Goal: Task Accomplishment & Management: Manage account settings

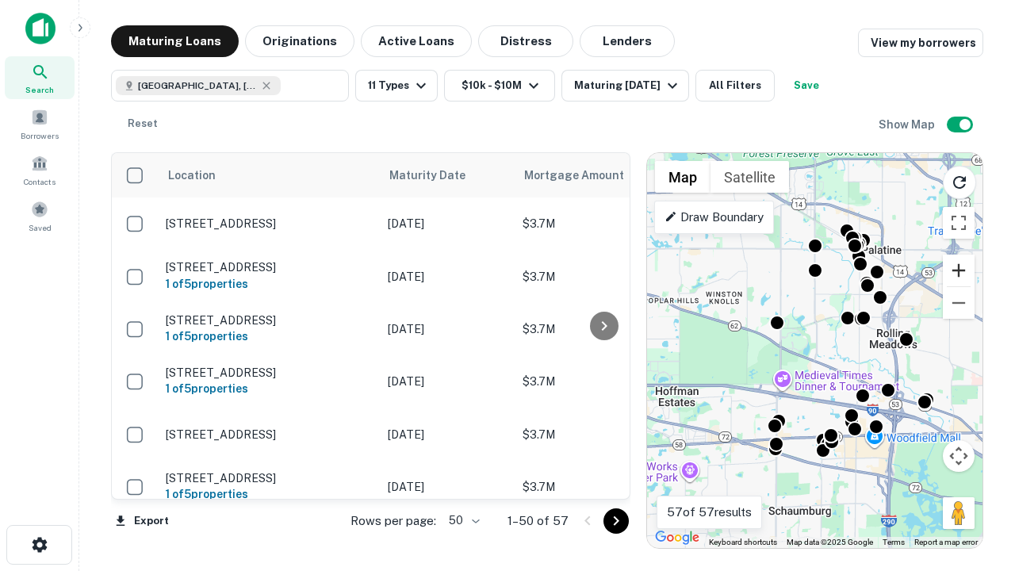
click at [958, 270] on button "Zoom in" at bounding box center [959, 270] width 32 height 32
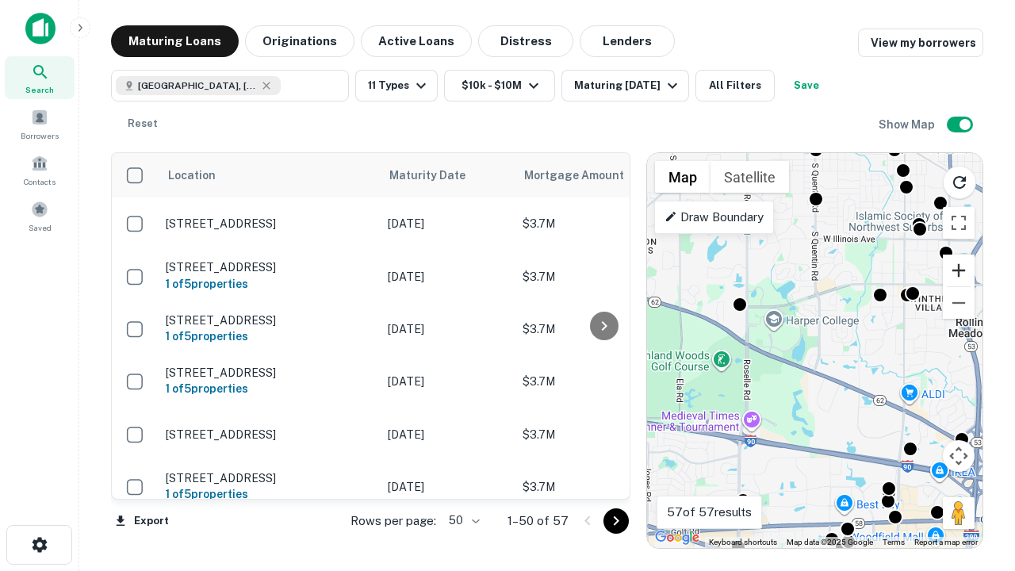
click at [958, 270] on button "Zoom in" at bounding box center [959, 270] width 32 height 32
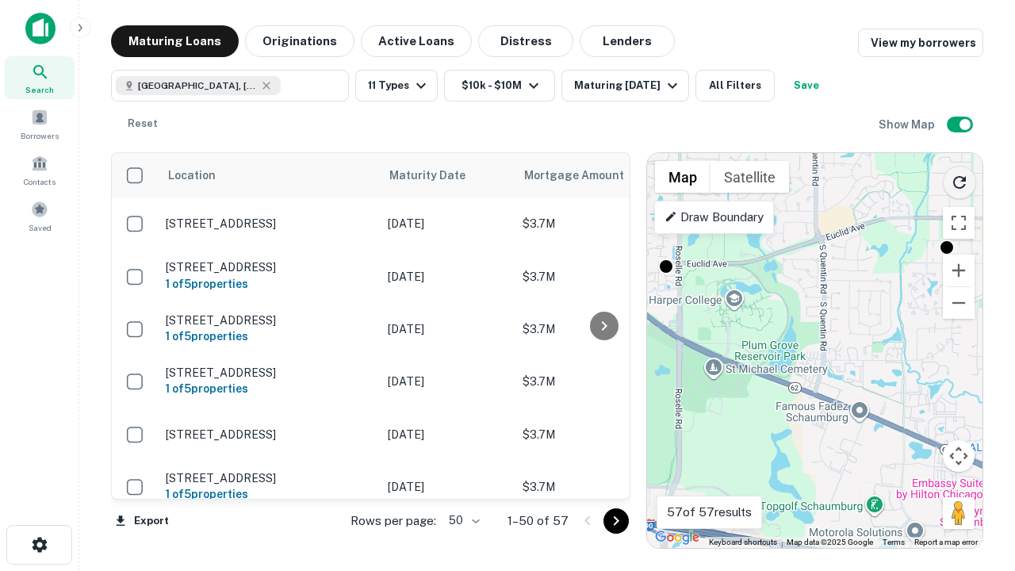
click at [959, 179] on icon "Reload search area" at bounding box center [959, 182] width 19 height 19
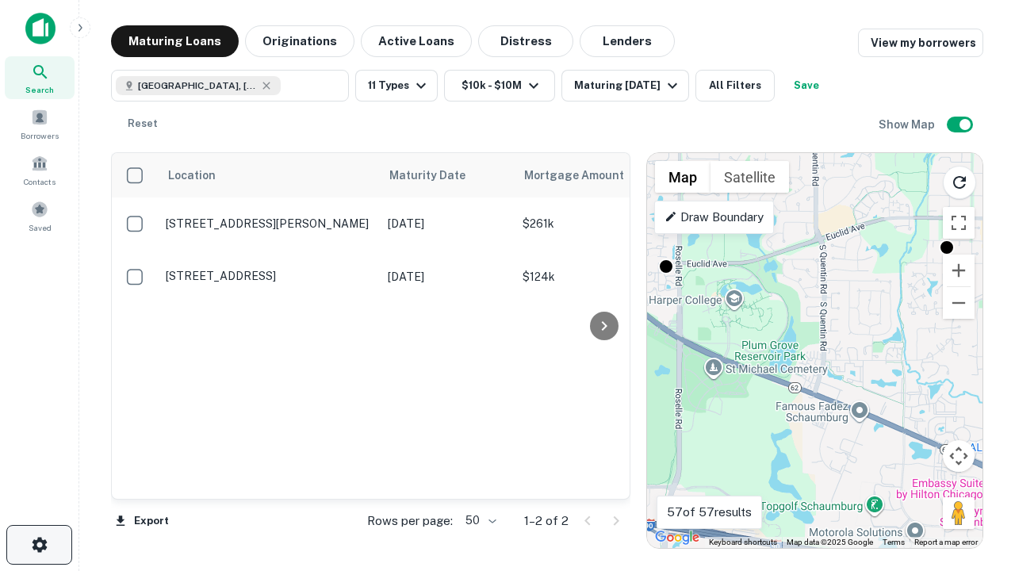
click at [39, 545] on icon "button" at bounding box center [39, 544] width 19 height 19
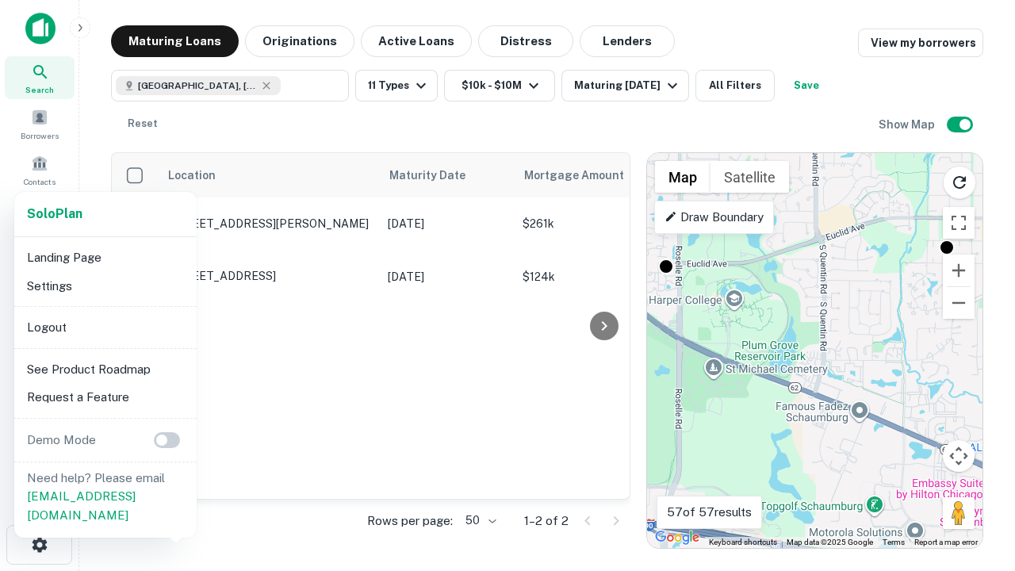
click at [105, 327] on li "Logout" at bounding box center [106, 327] width 170 height 29
